Goal: Task Accomplishment & Management: Complete application form

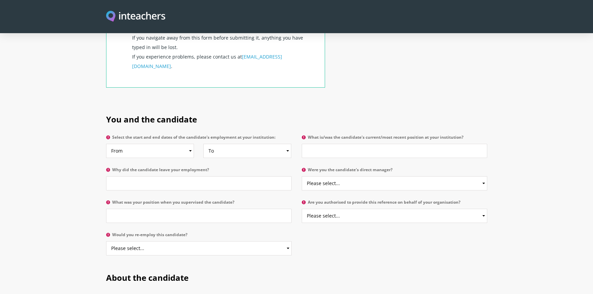
scroll to position [277, 0]
click at [165, 143] on select "From 2025 2024 2023 2022 2021 2020 2019 2018 2017 2016 2015 2014 2013 2012 2011…" at bounding box center [150, 150] width 88 height 14
click at [161, 143] on select "From 2025 2024 2023 2022 2021 2020 2019 2018 2017 2016 2015 2014 2013 2012 2011…" at bounding box center [150, 150] width 88 height 14
select select "2013"
click at [106, 143] on select "From 2025 2024 2023 2022 2021 2020 2019 2018 2017 2016 2015 2014 2013 2012 2011…" at bounding box center [150, 150] width 88 height 14
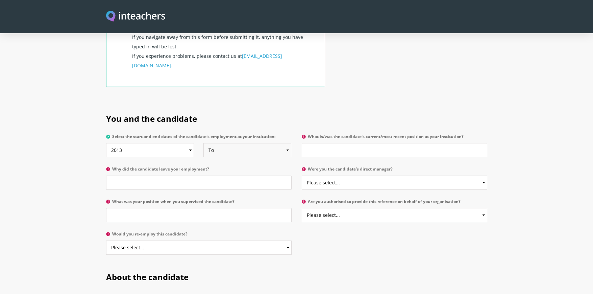
click at [235, 143] on select "To Currently 2025 2024 2023 2022 2021 2020 2019 2018 2017 2016 2015 2014 2013 2…" at bounding box center [247, 150] width 88 height 14
select select "2018"
click at [203, 143] on select "To Currently 2025 2024 2023 2022 2021 2020 2019 2018 2017 2016 2015 2014 2013 2…" at bounding box center [247, 150] width 88 height 14
click at [331, 143] on input "What is/was the candidate's current/most recent position at your institution?" at bounding box center [395, 150] width 186 height 14
type input "Middle School English teacher"
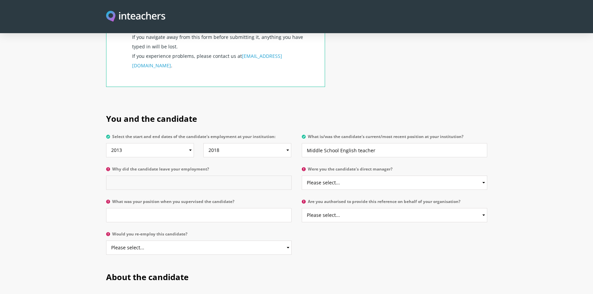
click at [155, 175] on input "Why did the candidate leave your employment?" at bounding box center [199, 182] width 186 height 14
type input "D"
type input "change of country"
click at [348, 175] on select "Please select... Yes No" at bounding box center [395, 182] width 186 height 14
click at [302, 175] on select "Please select... Yes No" at bounding box center [395, 182] width 186 height 14
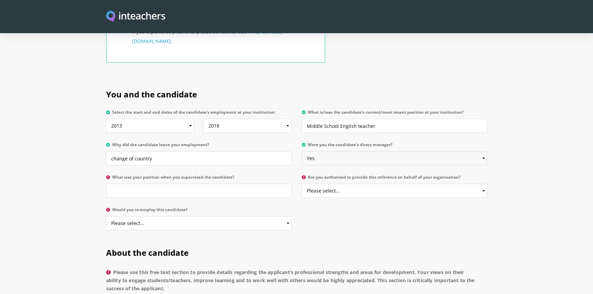
scroll to position [310, 0]
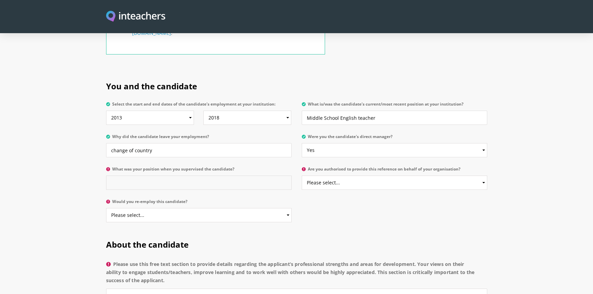
click at [154, 175] on input "What was your position when you supervised the candidate?" at bounding box center [199, 182] width 186 height 14
click at [346, 143] on select "Please select... Yes No" at bounding box center [395, 150] width 186 height 14
select select "No"
click at [302, 143] on select "Please select... Yes No" at bounding box center [395, 150] width 186 height 14
click at [150, 175] on input "What was your position when you supervised the candidate?" at bounding box center [199, 182] width 186 height 14
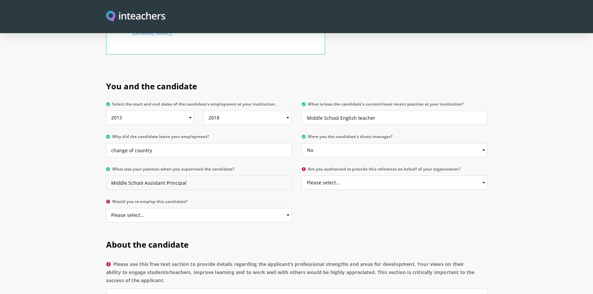
type input "Middle School Assistant Principal"
click at [355, 175] on select "Please select... Yes No" at bounding box center [395, 182] width 186 height 14
select select "Yes"
click at [302, 175] on select "Please select... Yes No" at bounding box center [395, 182] width 186 height 14
click at [153, 208] on select "Please select... Yes No" at bounding box center [199, 215] width 186 height 14
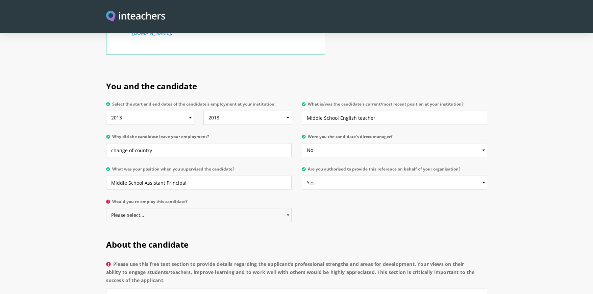
select select "No"
click at [106, 208] on select "Please select... Yes No" at bounding box center [199, 215] width 186 height 14
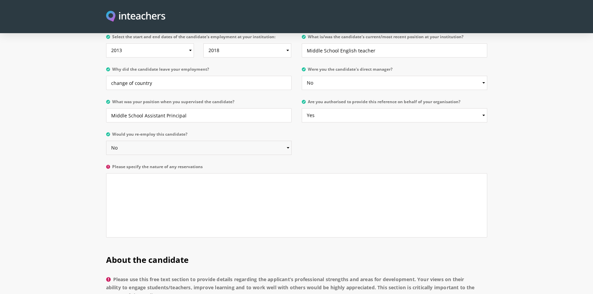
scroll to position [378, 0]
click at [187, 172] on textarea "Please specify the nature of any reservations" at bounding box center [296, 204] width 381 height 64
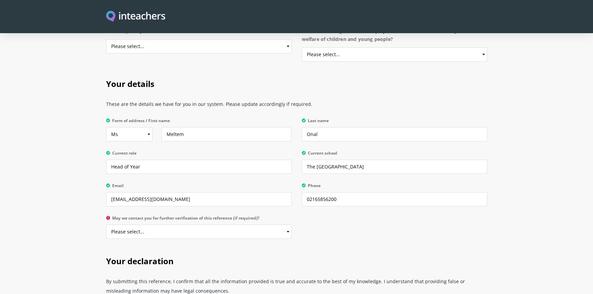
scroll to position [1325, 0]
